Goal: Check status: Check status

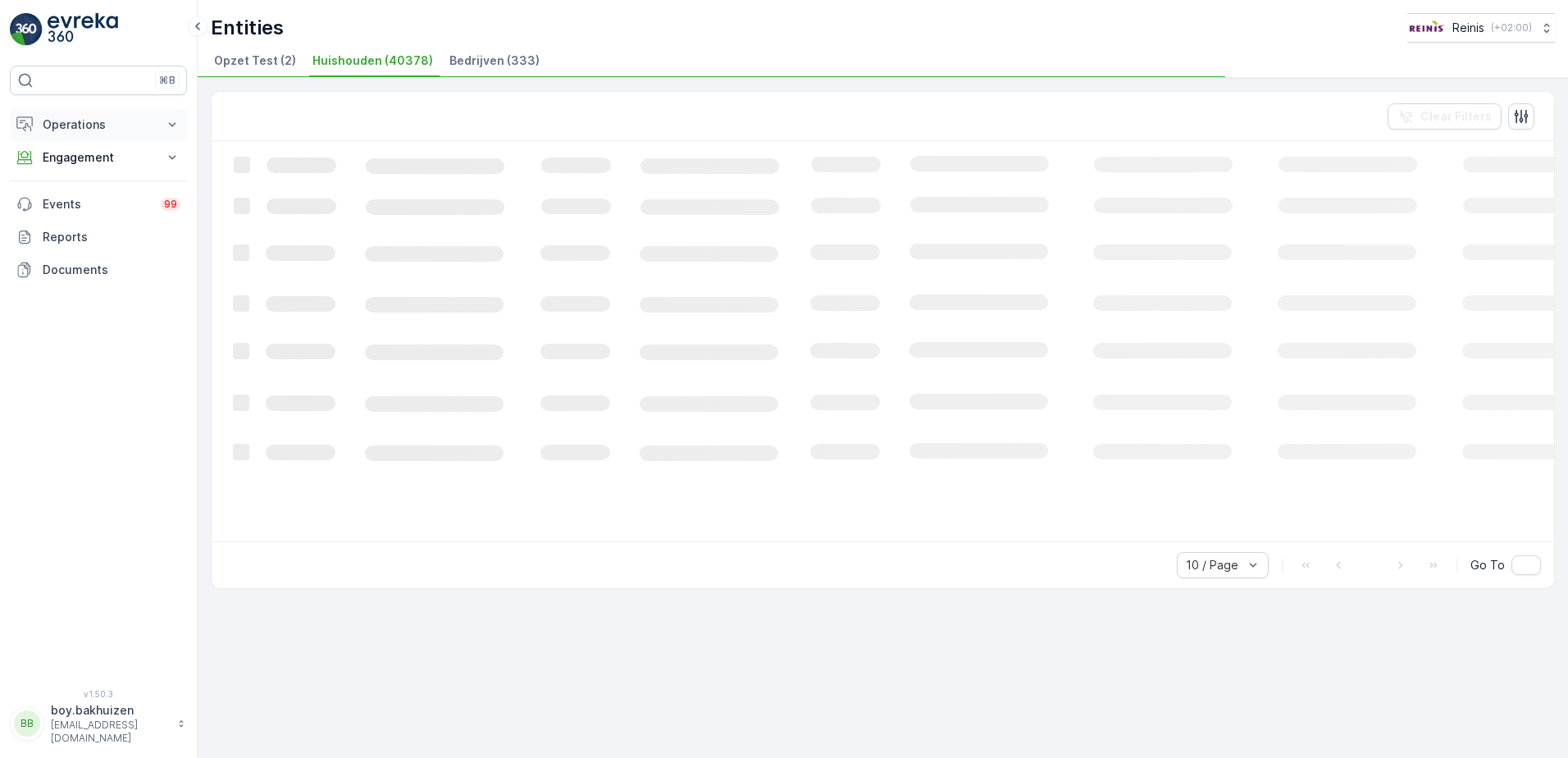
click at [95, 123] on p "Operations" at bounding box center [98, 124] width 112 height 16
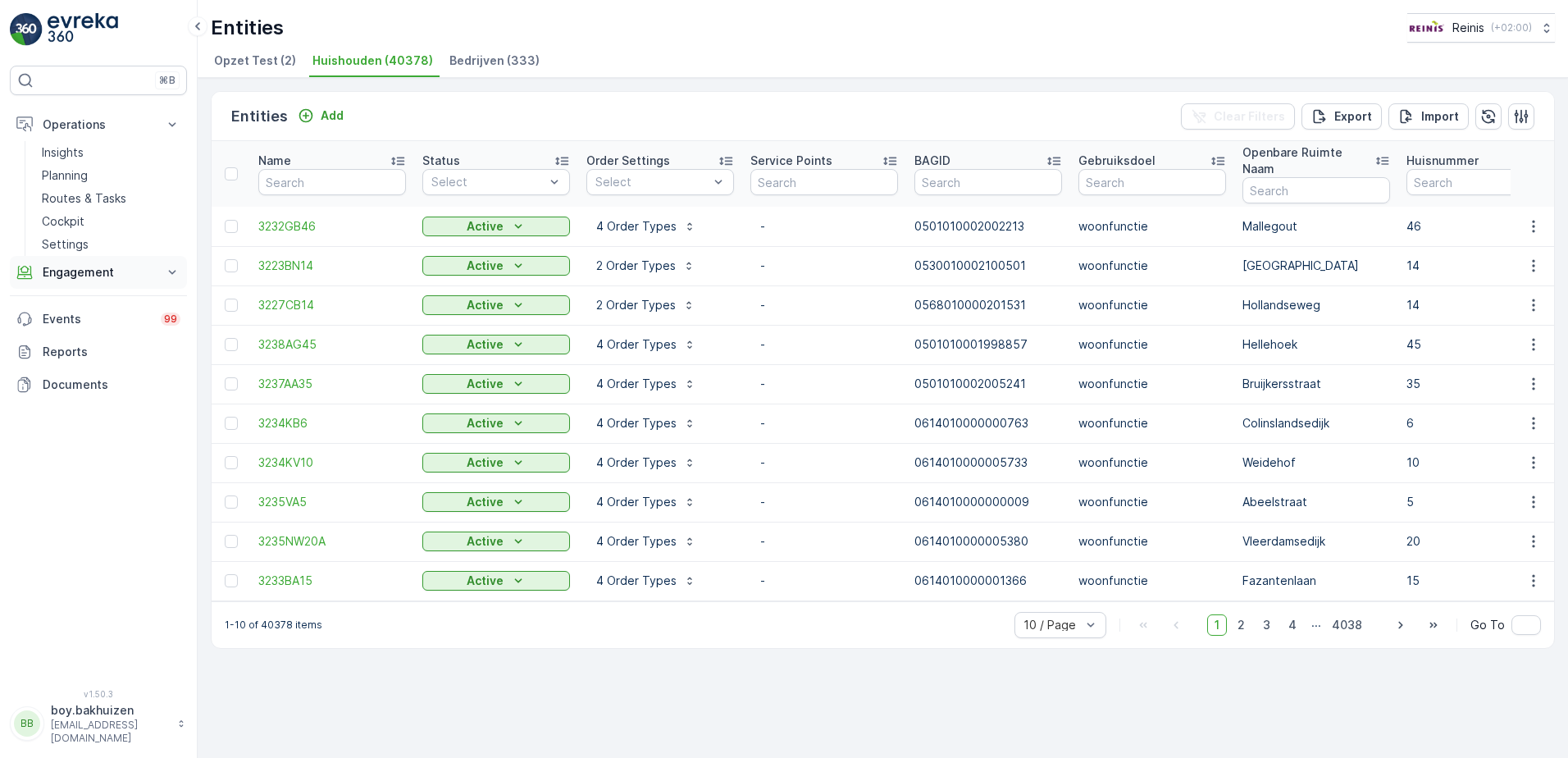
click at [177, 271] on icon at bounding box center [172, 271] width 16 height 16
drag, startPoint x: 56, startPoint y: 390, endPoint x: 143, endPoint y: 454, distance: 108.0
click at [56, 389] on p "Orders" at bounding box center [60, 392] width 37 height 16
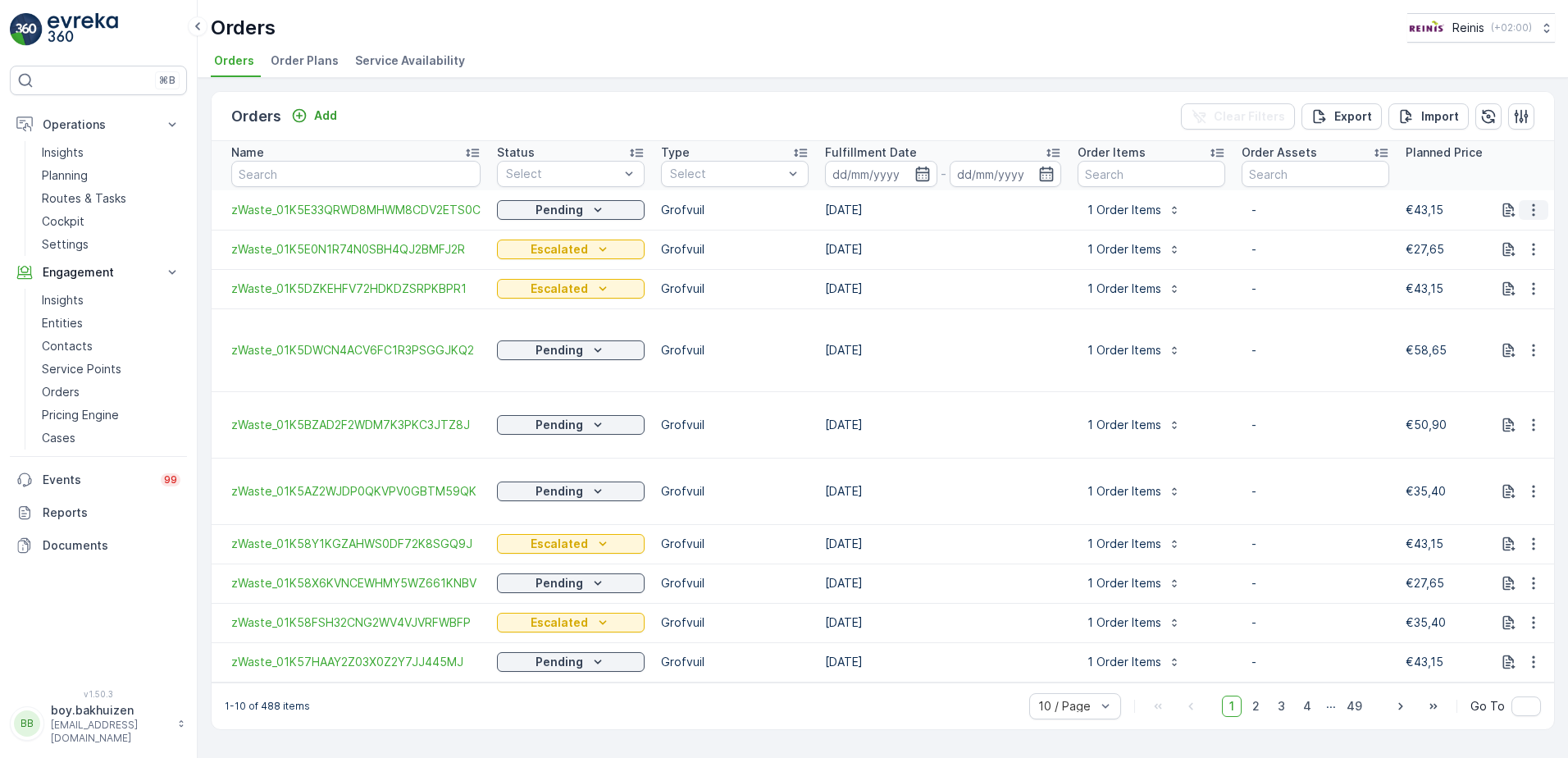
click at [1534, 213] on icon "button" at bounding box center [1533, 210] width 16 height 16
click at [590, 204] on icon "Pending" at bounding box center [598, 210] width 16 height 16
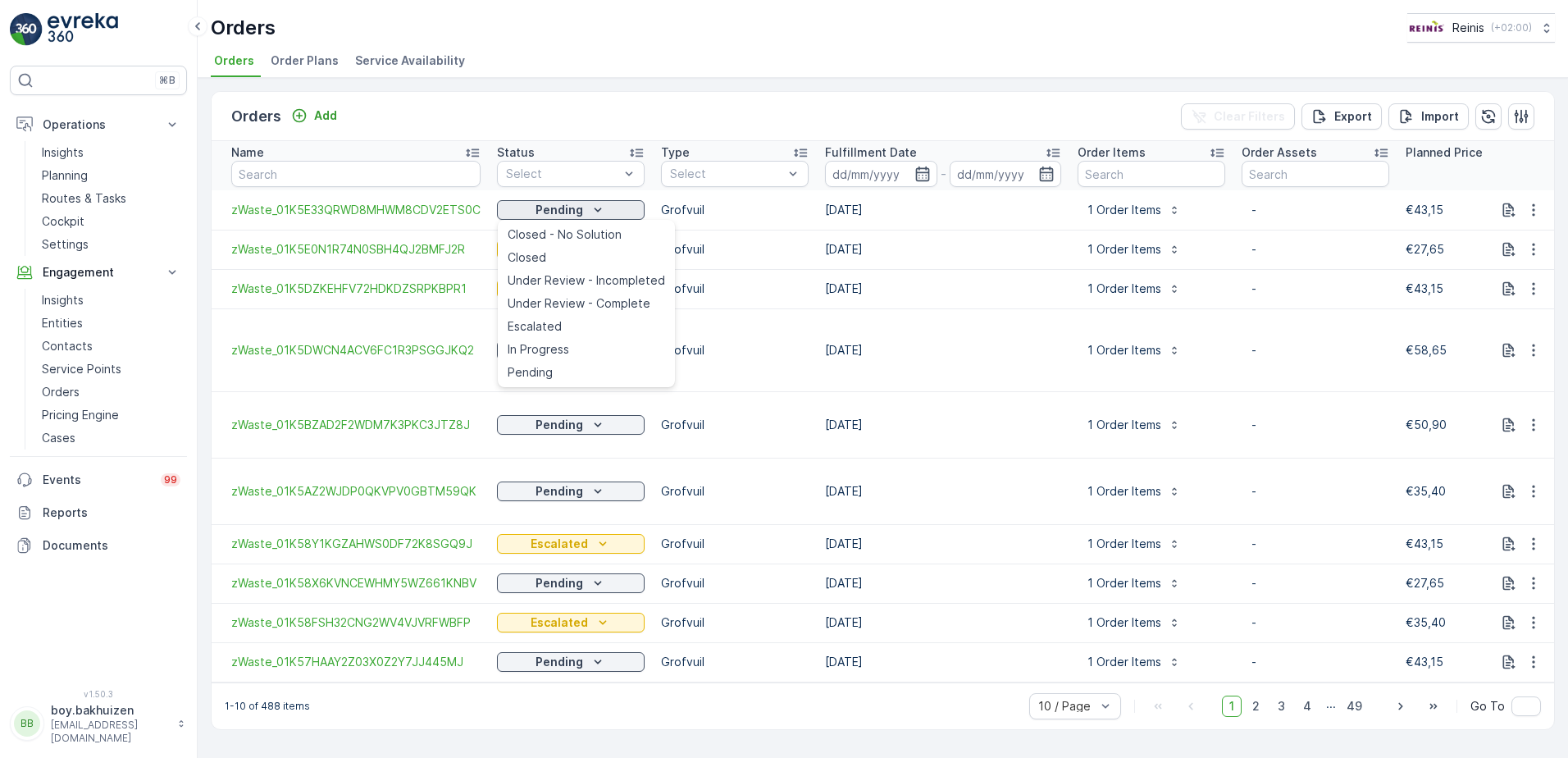
click at [590, 204] on icon "Pending" at bounding box center [598, 210] width 16 height 16
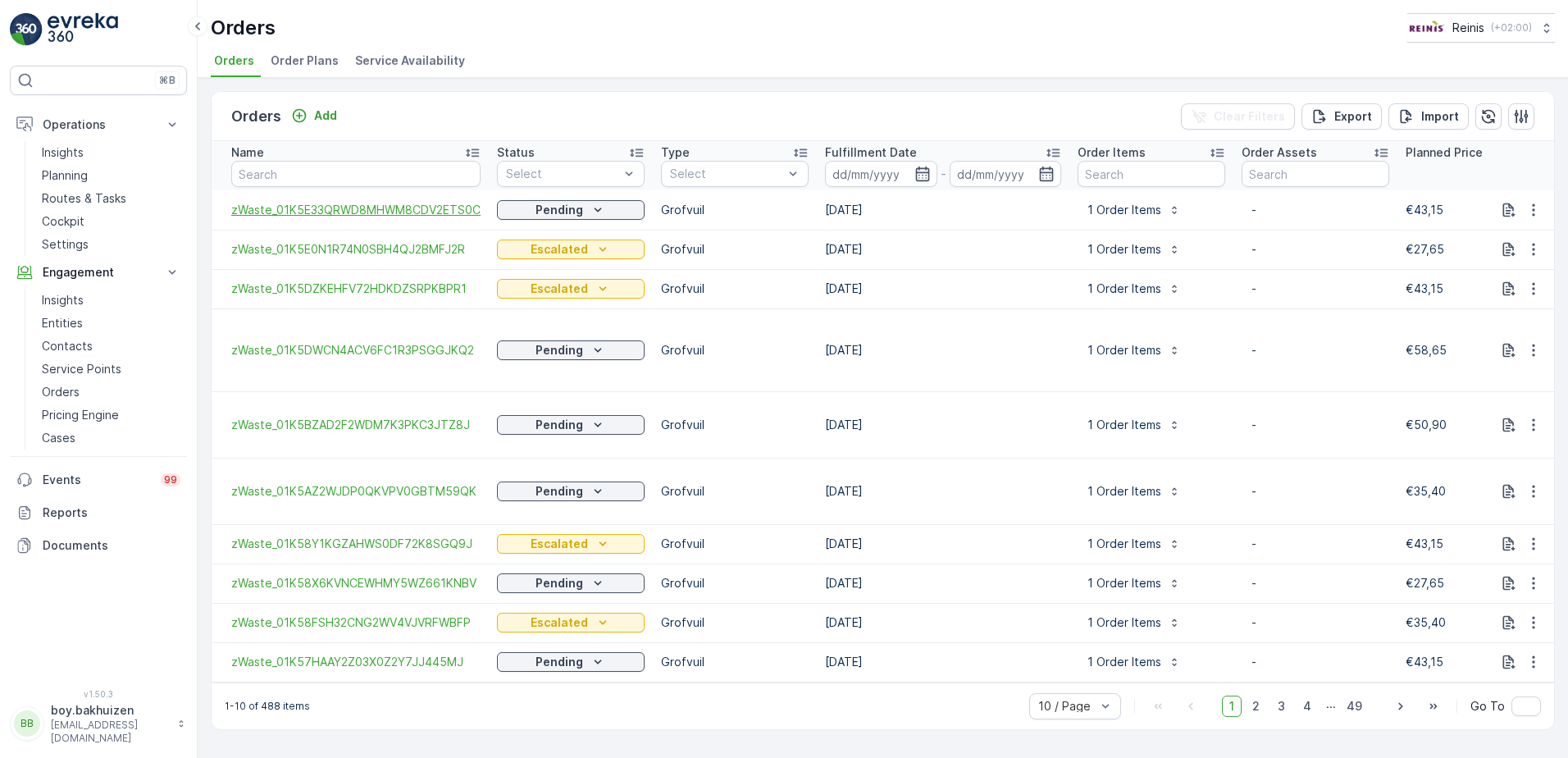
click at [350, 206] on span "zWaste_01K5E33QRWD8MHWM8CDV2ETS0C" at bounding box center [356, 210] width 249 height 16
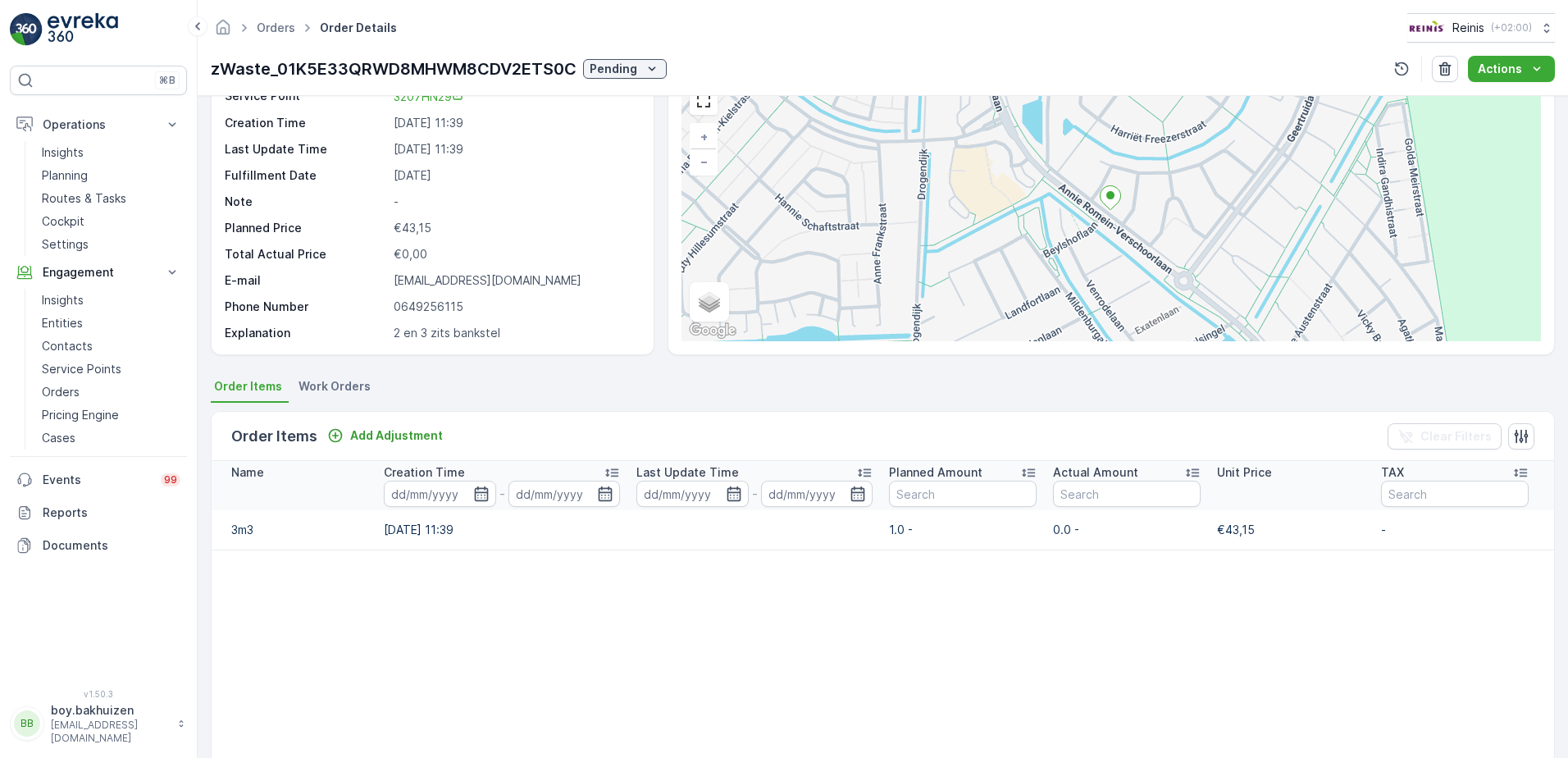
scroll to position [164, 0]
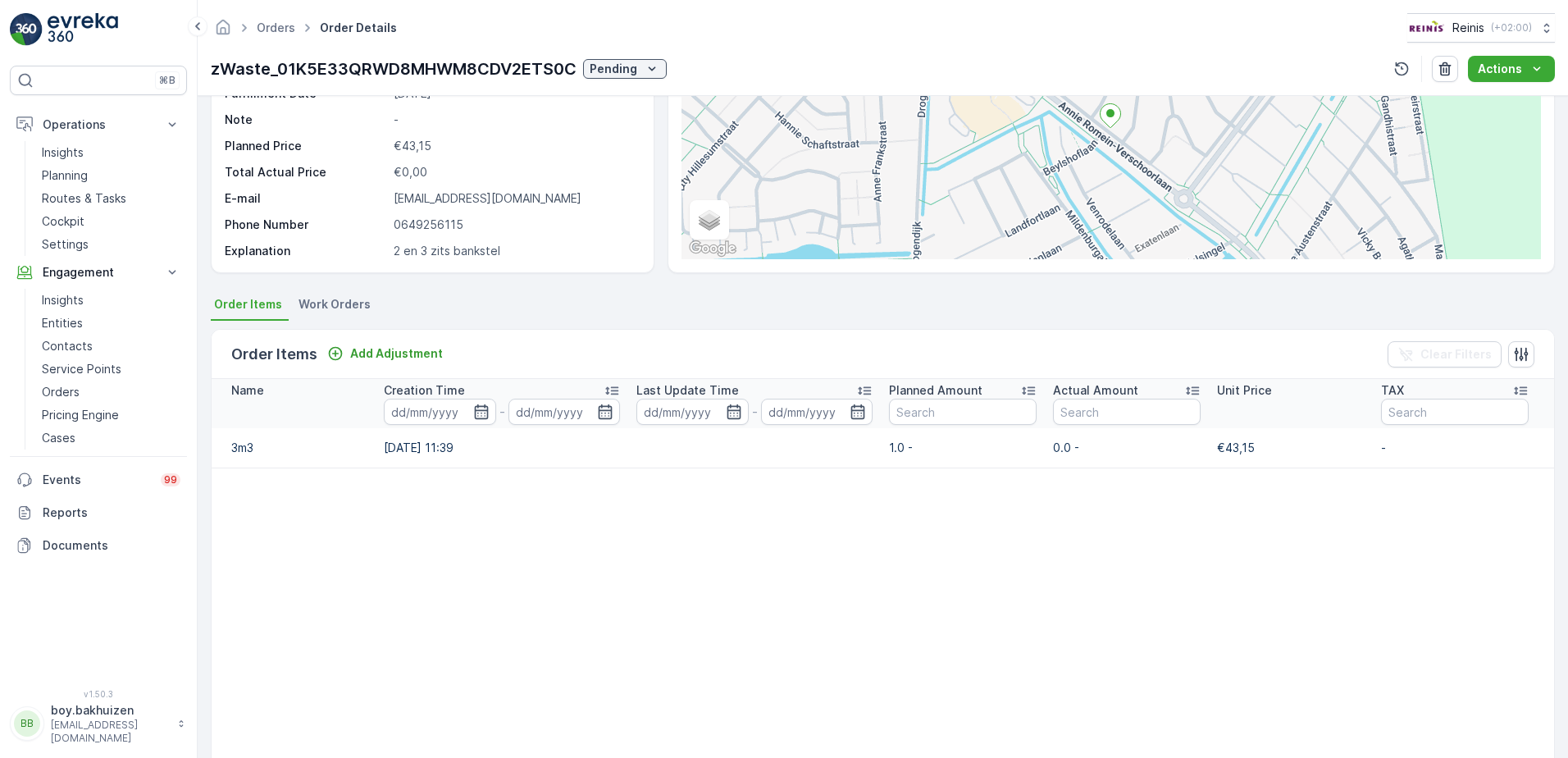
click at [332, 297] on span "Work Orders" at bounding box center [334, 304] width 72 height 16
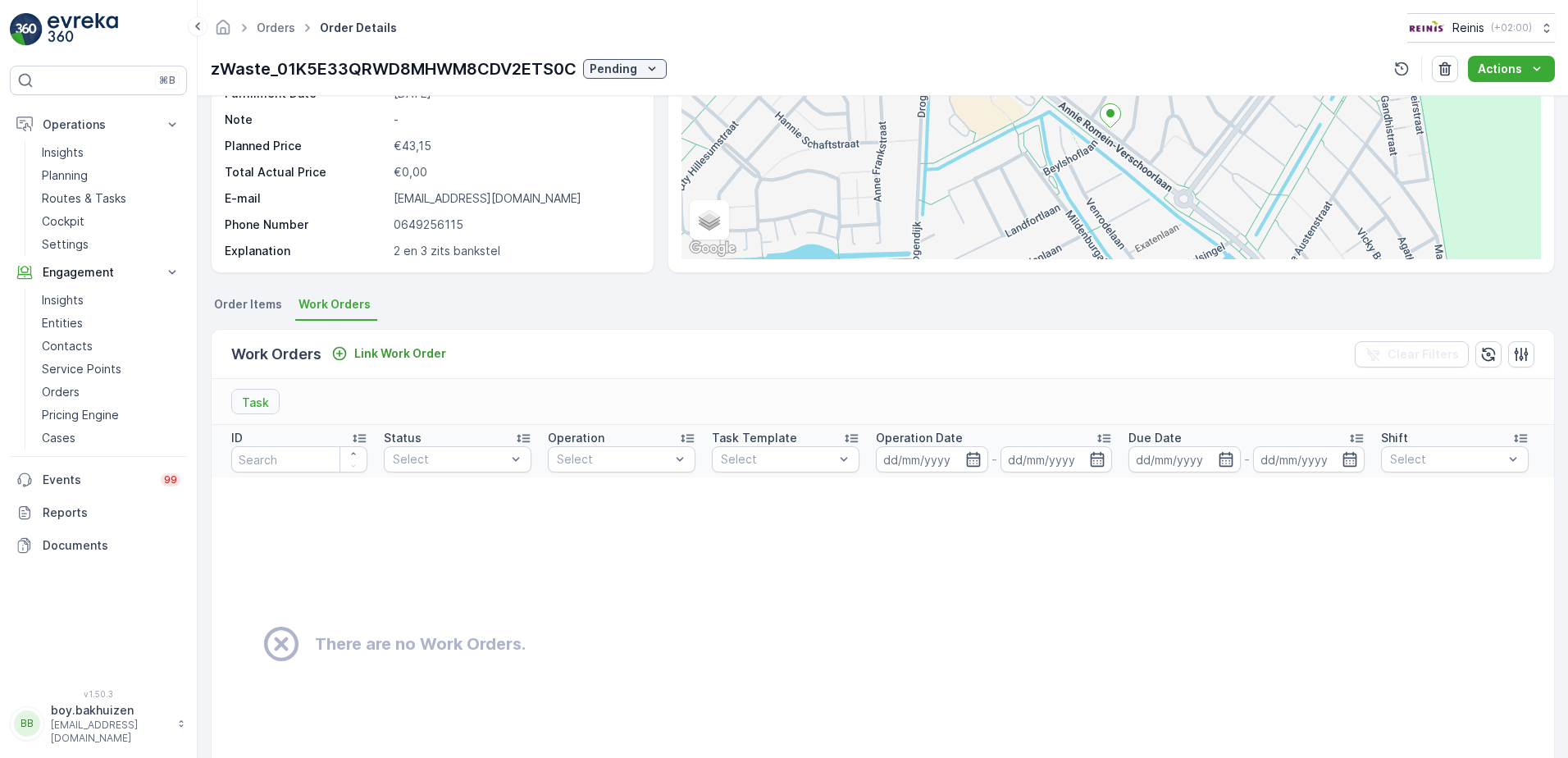
click at [265, 307] on span "Order Items" at bounding box center [248, 304] width 68 height 16
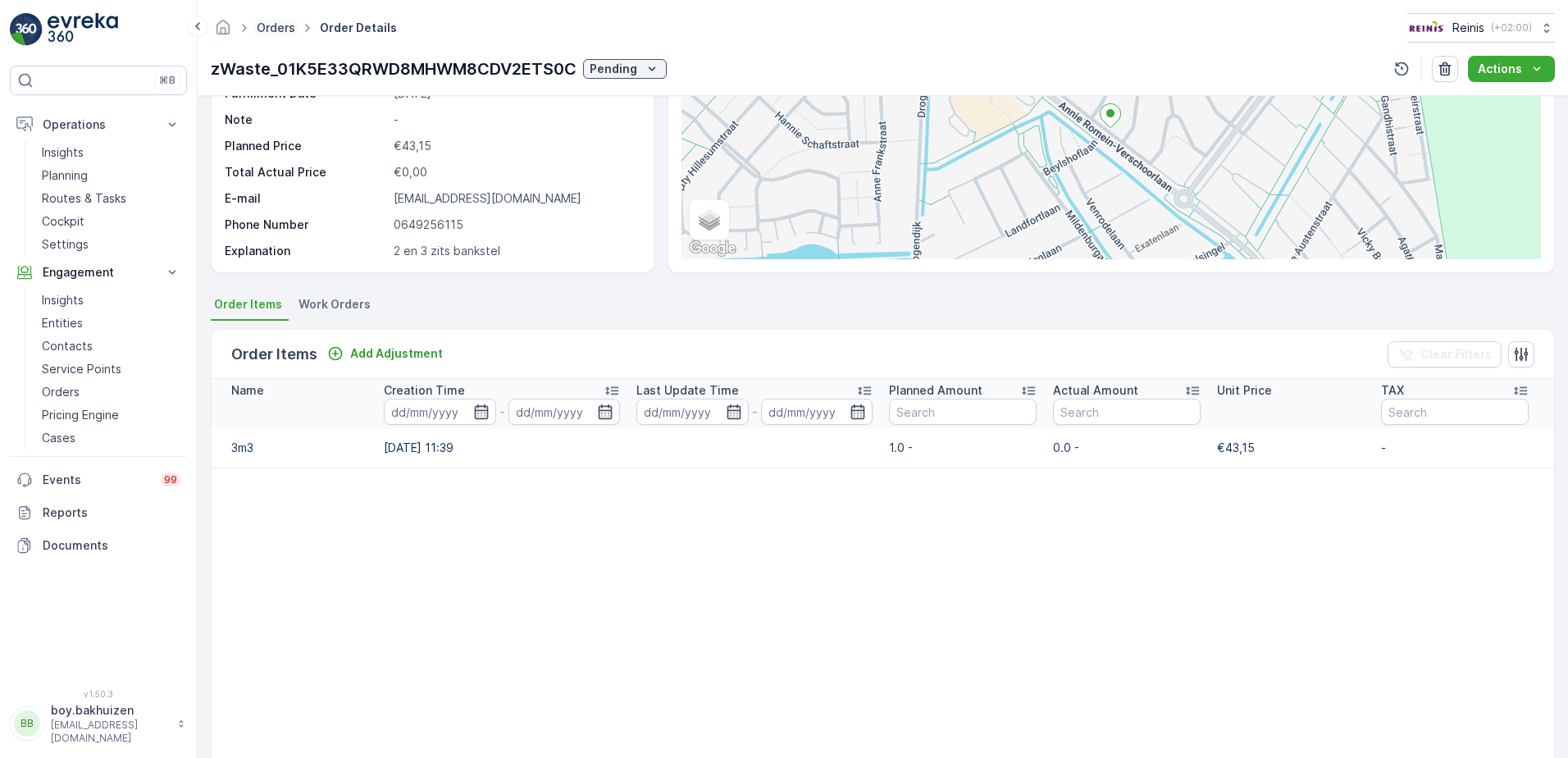
click at [271, 22] on link "Orders" at bounding box center [276, 28] width 38 height 14
